Goal: Transaction & Acquisition: Purchase product/service

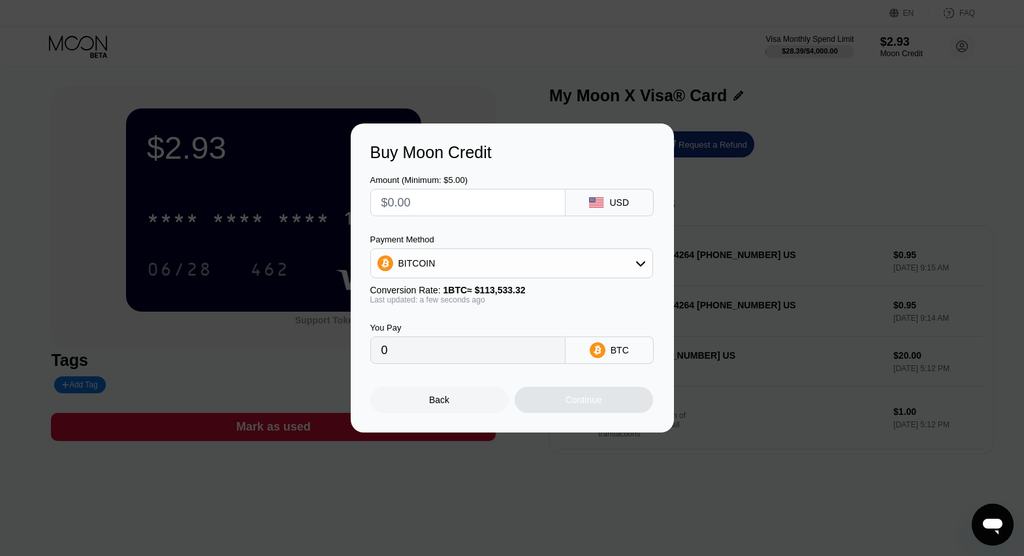
click at [567, 263] on div "BITCOIN" at bounding box center [511, 263] width 281 height 26
click at [498, 333] on div "USDT on TRON" at bounding box center [519, 328] width 246 height 10
type input "0.00"
click at [534, 248] on div "USDT on TRON" at bounding box center [511, 263] width 283 height 30
click at [448, 210] on input "text" at bounding box center [467, 202] width 173 height 26
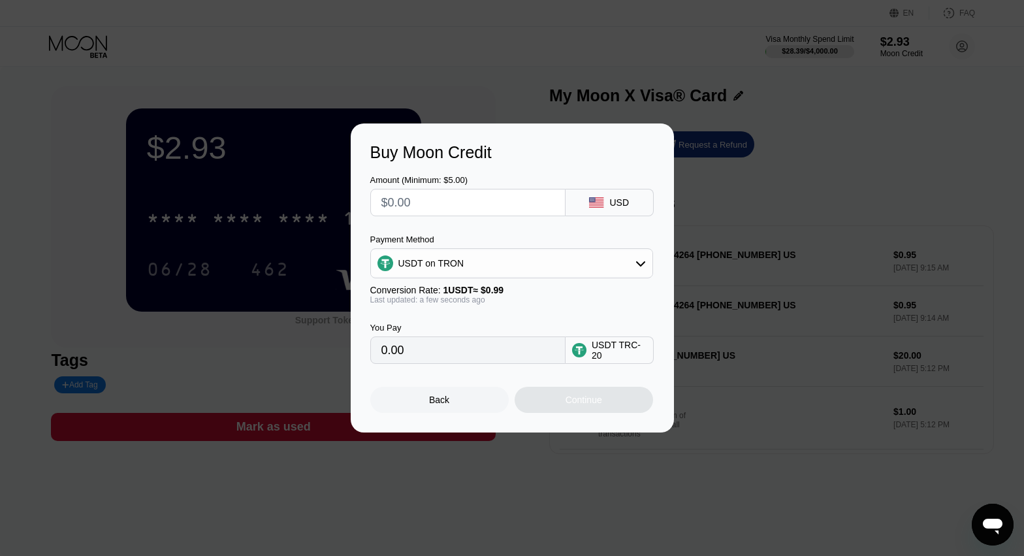
type input "$4"
type input "4.04"
type input "0.00"
type input "$5"
type input "5.05"
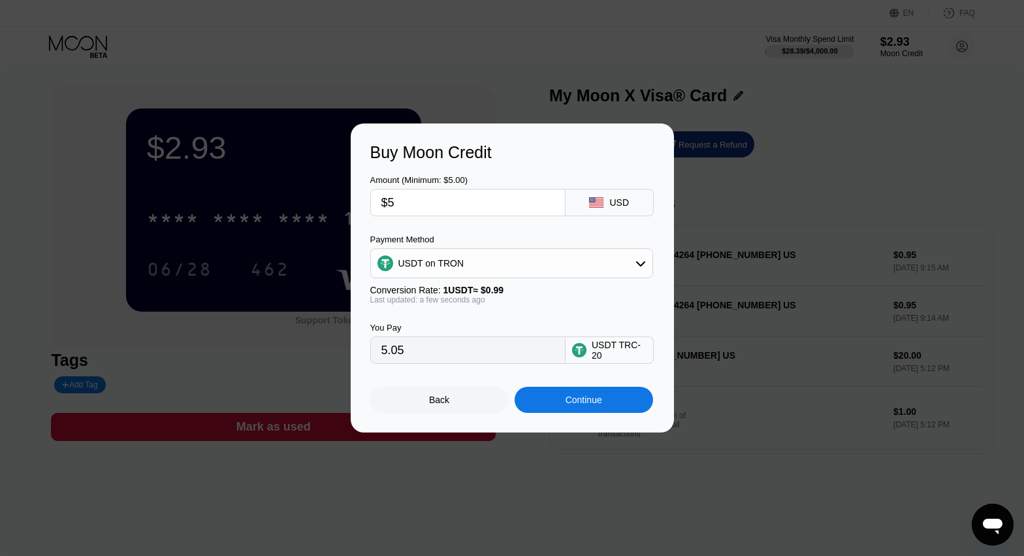
type input "$5"
click at [597, 405] on div "Continue" at bounding box center [584, 399] width 37 height 10
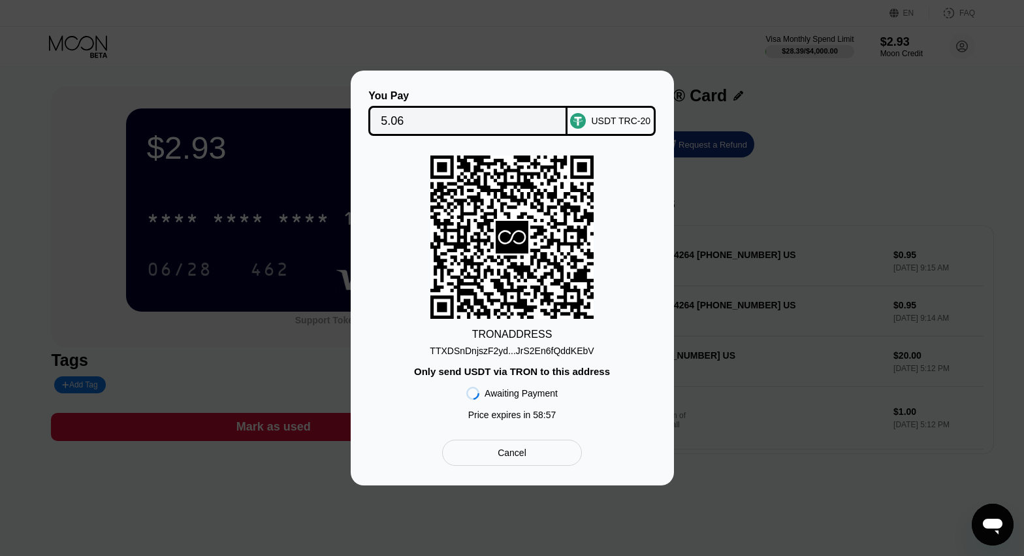
click at [519, 355] on div "TTXDSnDnjszF2yd...JrS2En6fQddKEbV" at bounding box center [512, 350] width 164 height 10
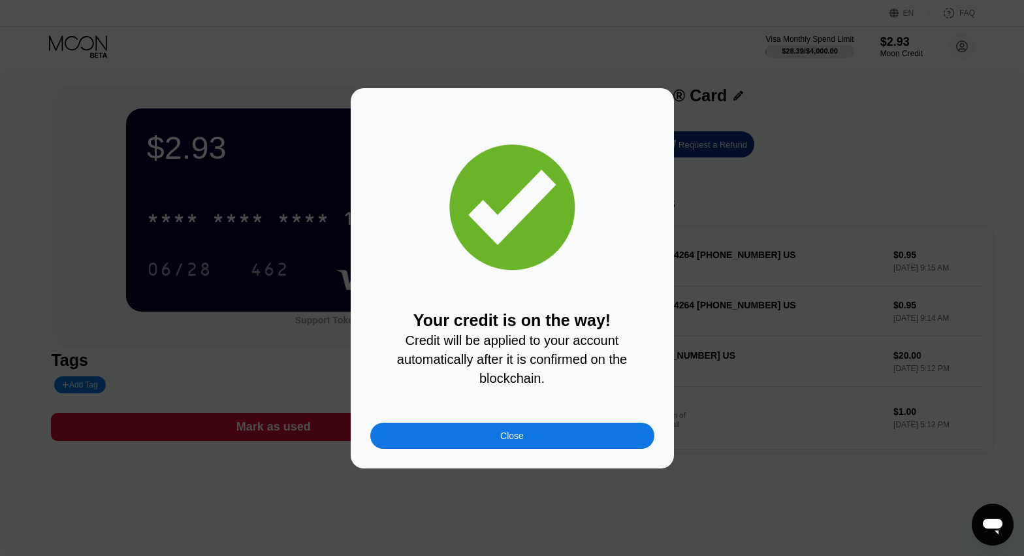
click at [508, 435] on div "Close" at bounding box center [512, 435] width 24 height 10
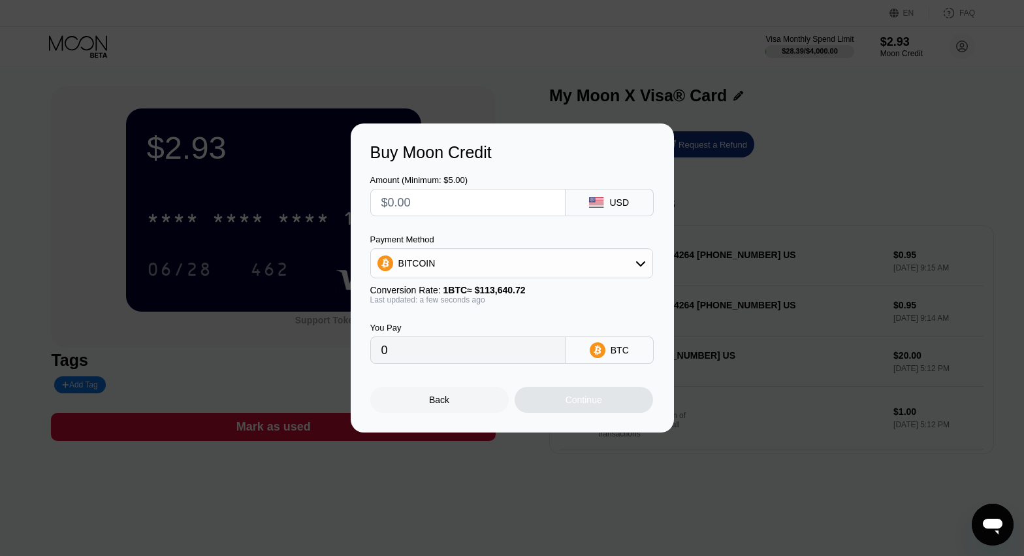
click at [823, 169] on div "Buy Moon Credit Amount (Minimum: $5.00) USD Payment Method BITCOIN Conversion R…" at bounding box center [512, 277] width 1024 height 309
click at [424, 411] on div "Back" at bounding box center [439, 400] width 138 height 26
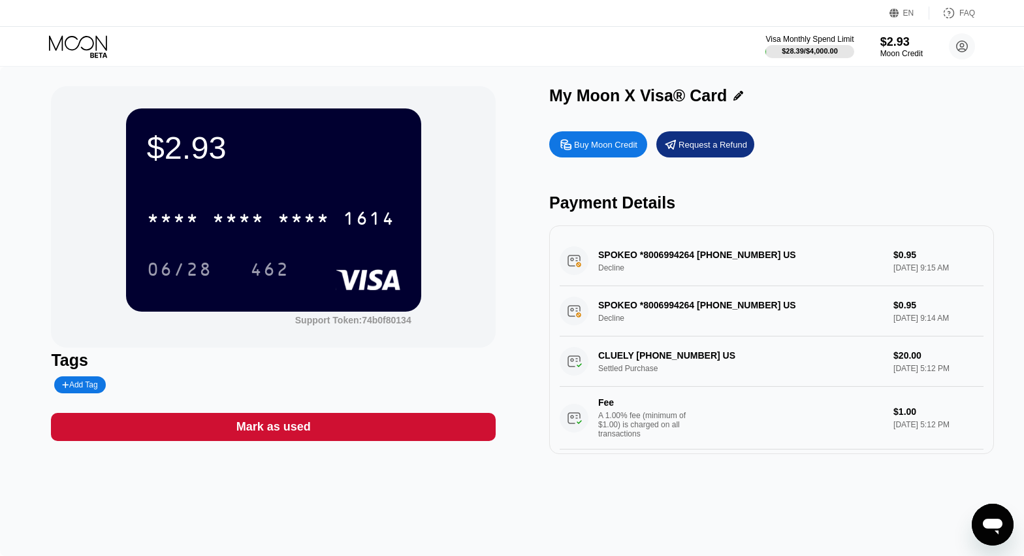
click at [714, 254] on div "SPOKEO *8006994264 800-699-4264 US Decline $0.95 Aug 20, 2025 9:15 AM" at bounding box center [772, 261] width 424 height 50
drag, startPoint x: 59, startPoint y: 71, endPoint x: 90, endPoint y: 44, distance: 40.3
click at [87, 37] on div "EN Language Select an item Save FAQ Visa Monthly Spend Limit $28.39 / $4,000.00…" at bounding box center [512, 278] width 1024 height 556
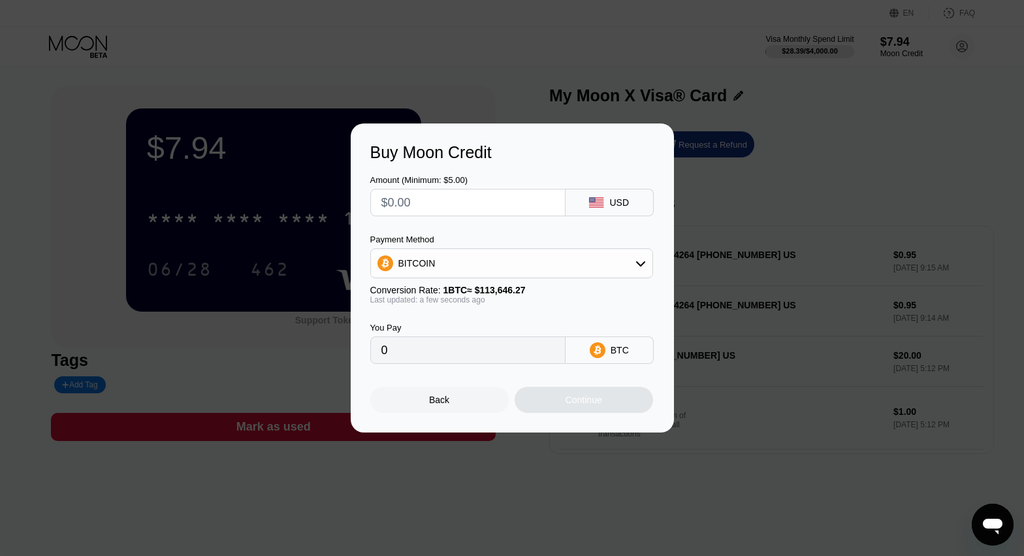
click at [422, 403] on div "Back" at bounding box center [439, 400] width 138 height 26
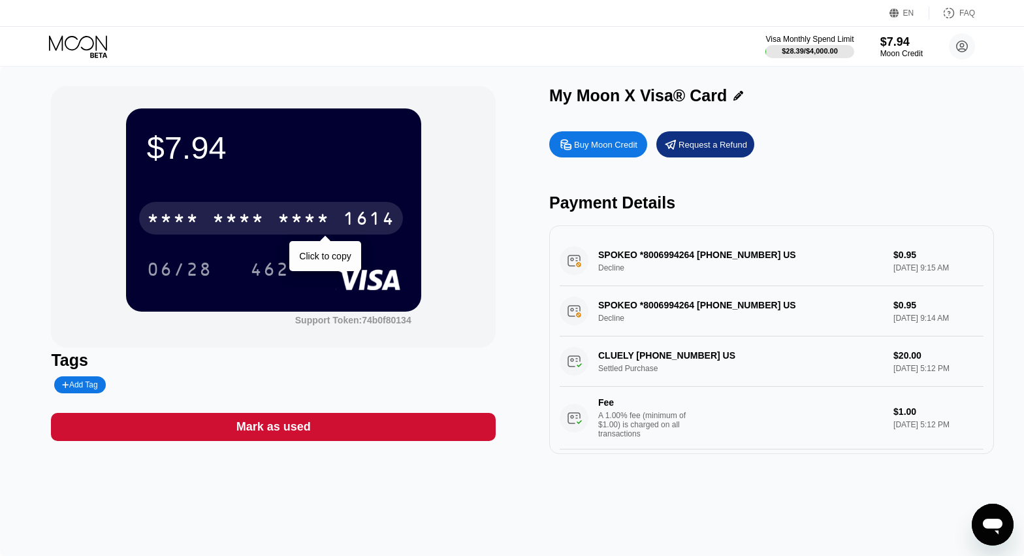
click at [207, 214] on div "* * * * * * * * * * * * 1614" at bounding box center [271, 218] width 264 height 33
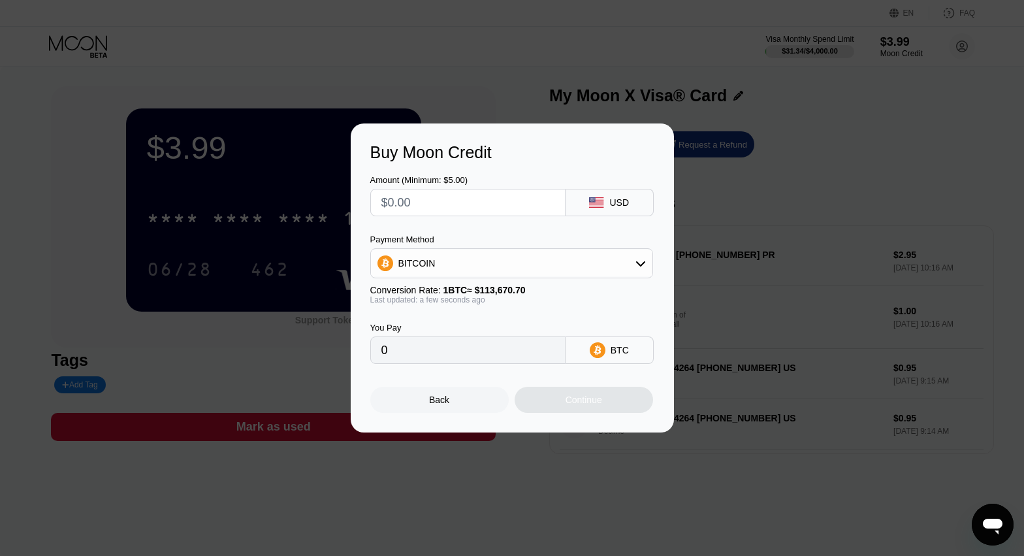
click at [702, 176] on div "Buy Moon Credit Amount (Minimum: $5.00) USD Payment Method BITCOIN Conversion R…" at bounding box center [512, 277] width 1024 height 309
